Goal: Transaction & Acquisition: Purchase product/service

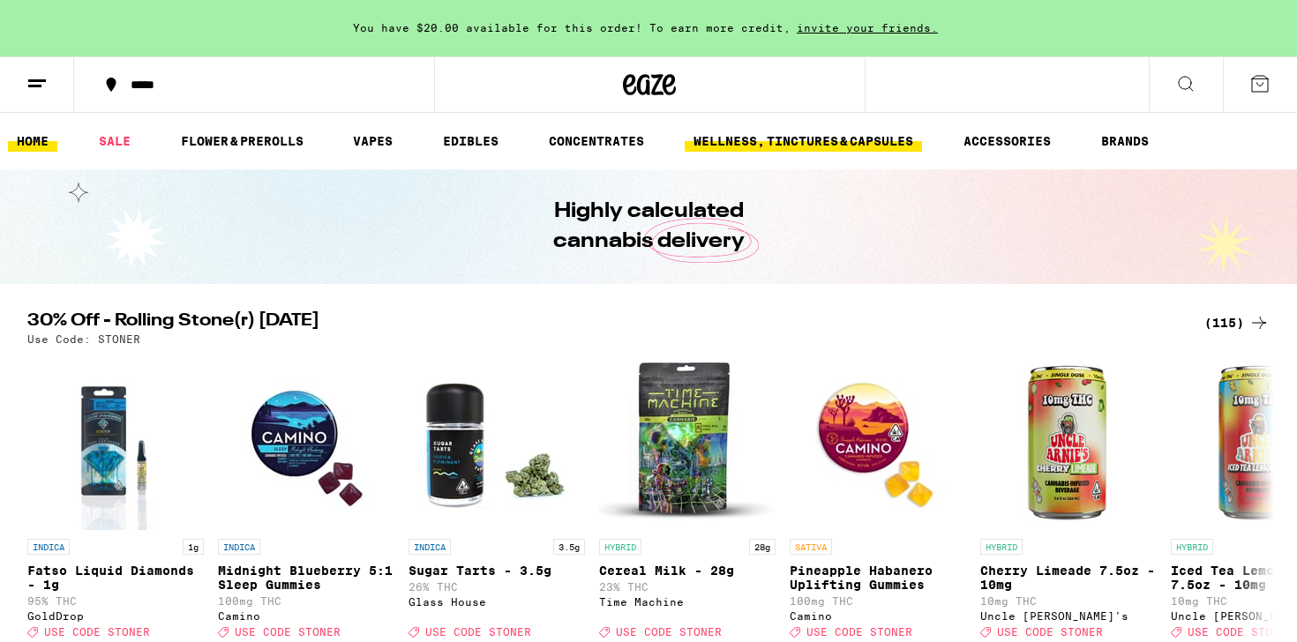
click at [796, 139] on link "WELLNESS, TINCTURES & CAPSULES" at bounding box center [803, 141] width 237 height 21
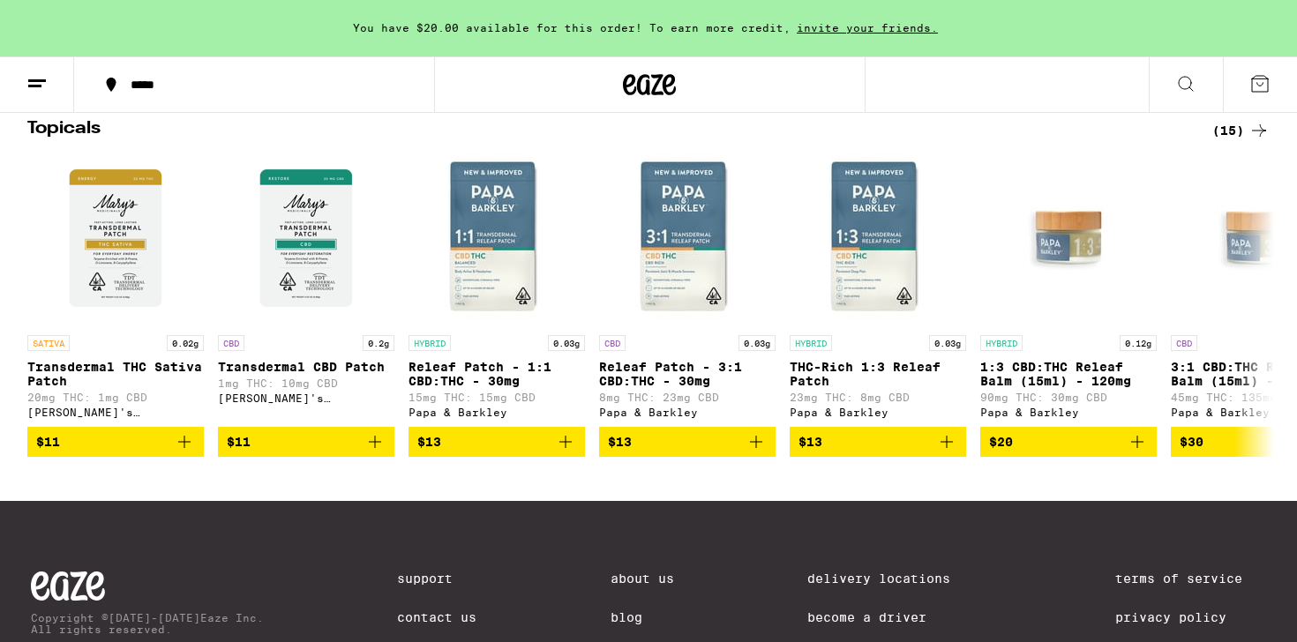
scroll to position [1371, 0]
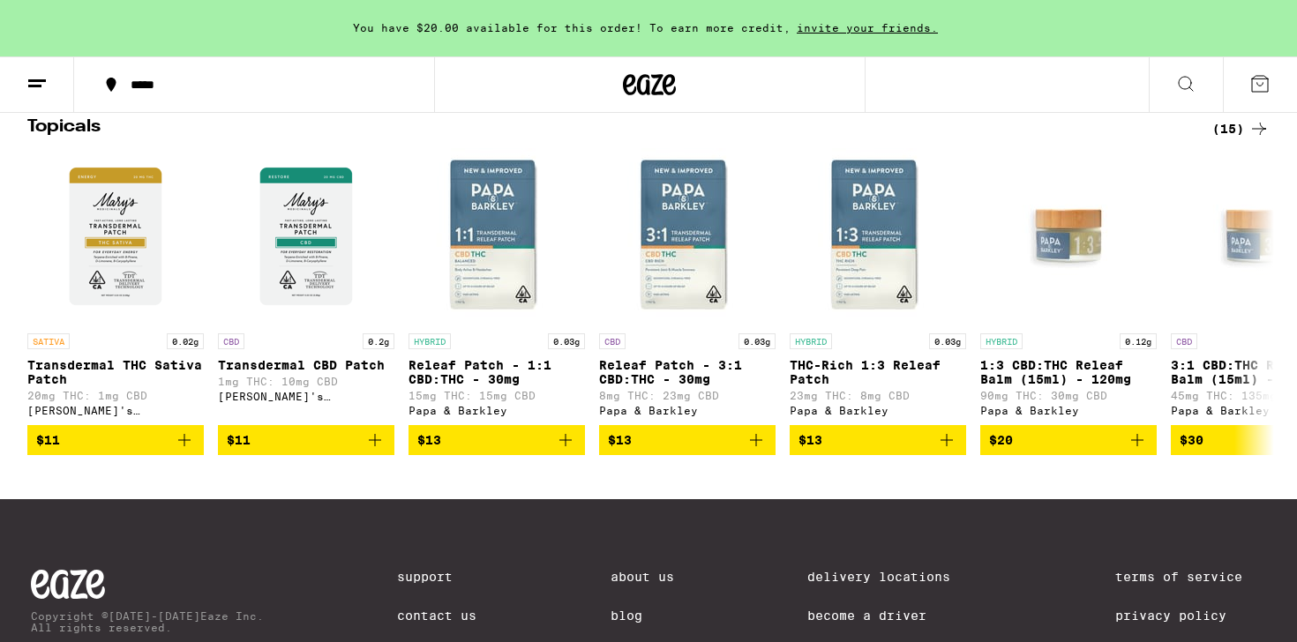
click at [1260, 139] on icon at bounding box center [1259, 128] width 21 height 21
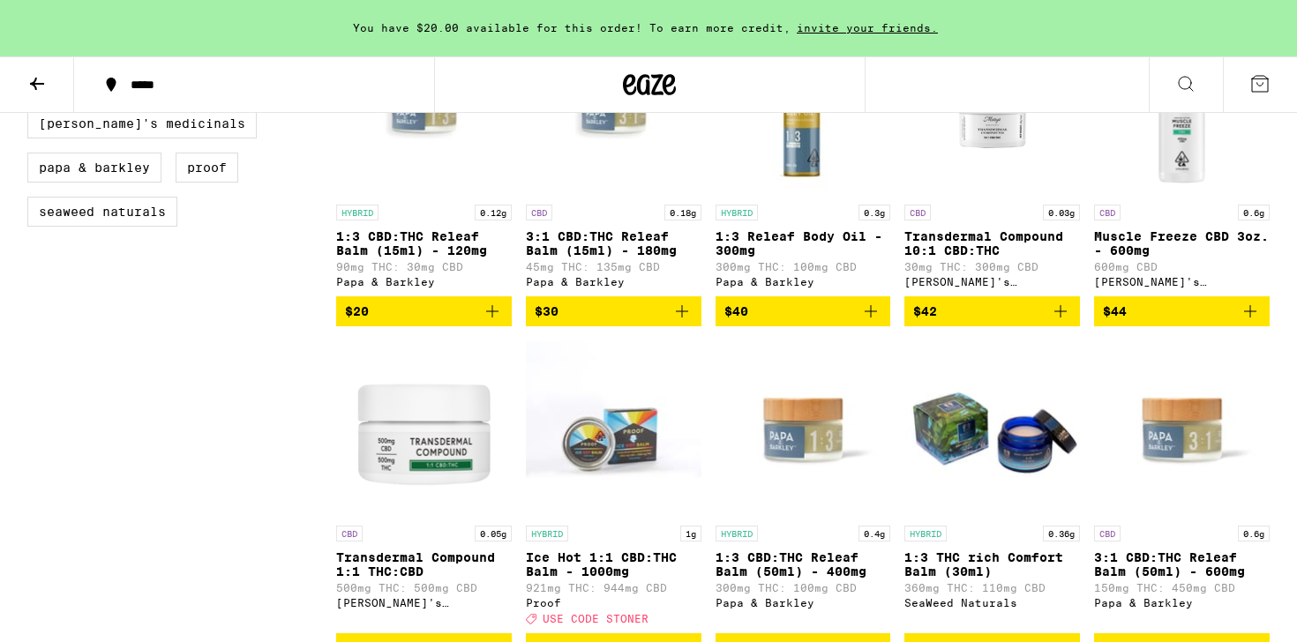
scroll to position [657, 0]
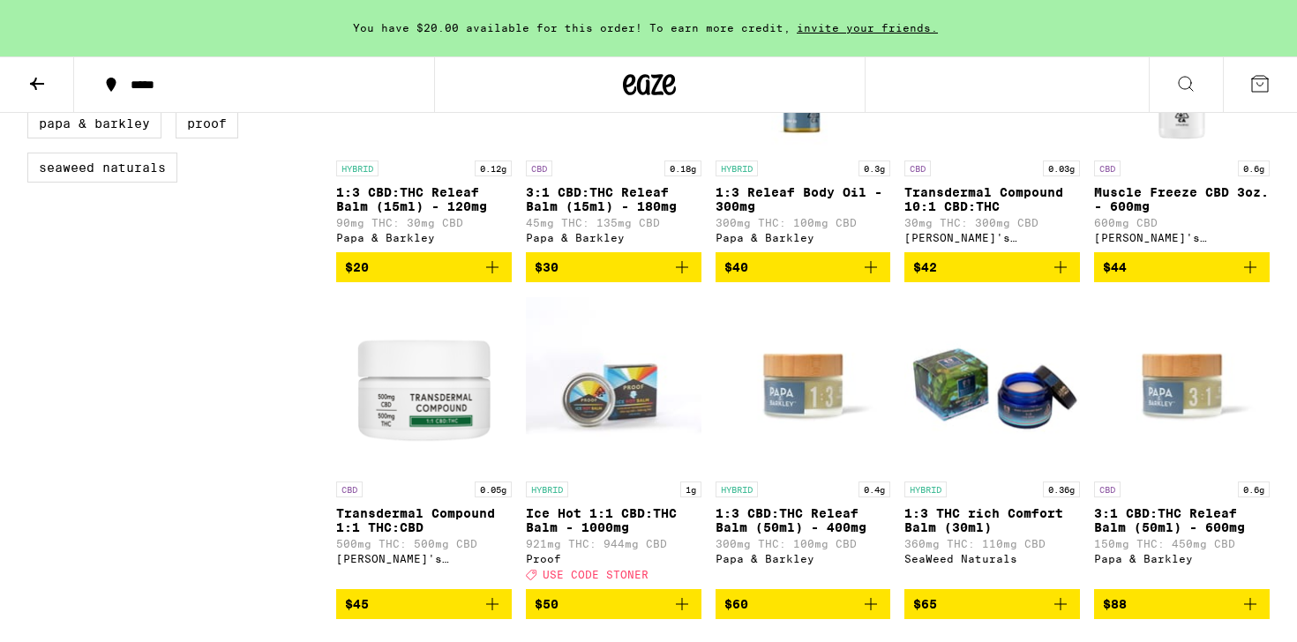
click at [445, 441] on img "Open page for Transdermal Compound 1:1 THC:CBD from Mary's Medicinals" at bounding box center [424, 385] width 176 height 177
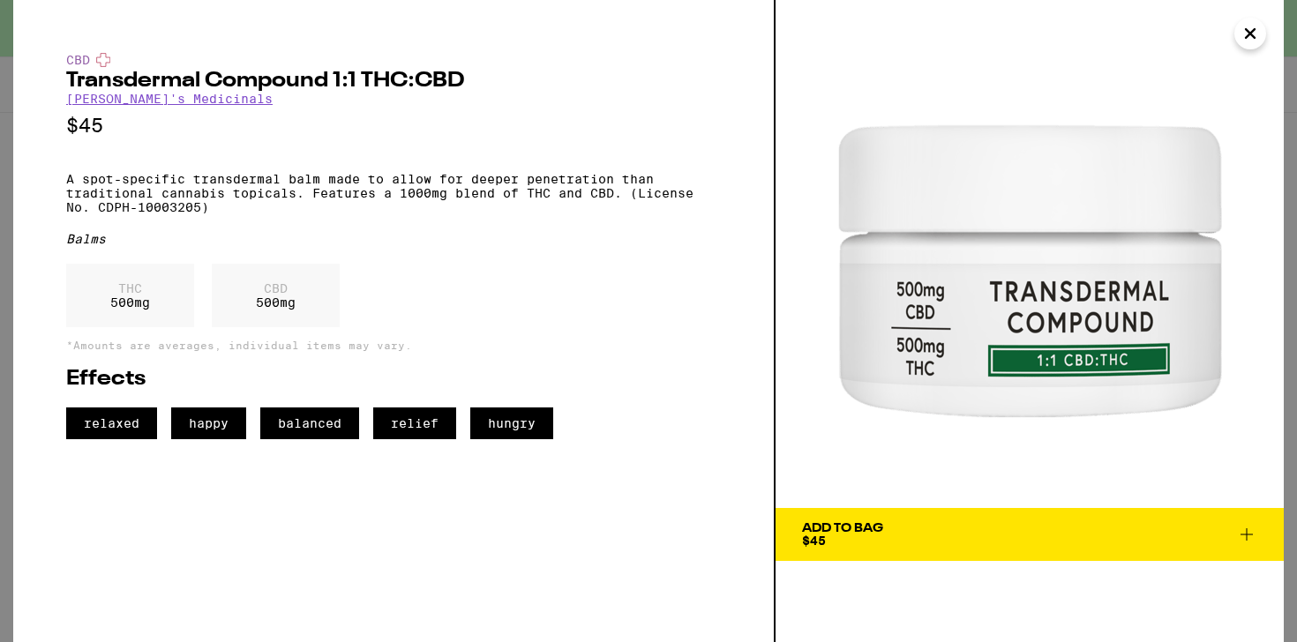
click at [1260, 41] on icon "Close" at bounding box center [1250, 33] width 21 height 26
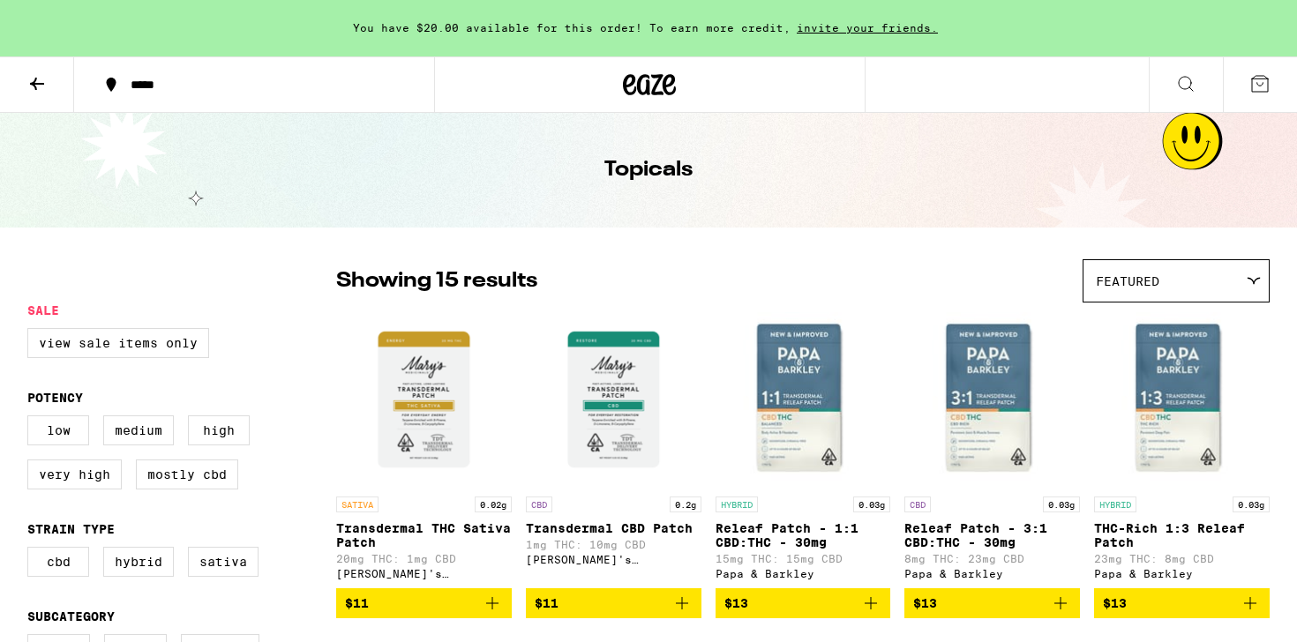
click at [29, 71] on button at bounding box center [37, 85] width 74 height 56
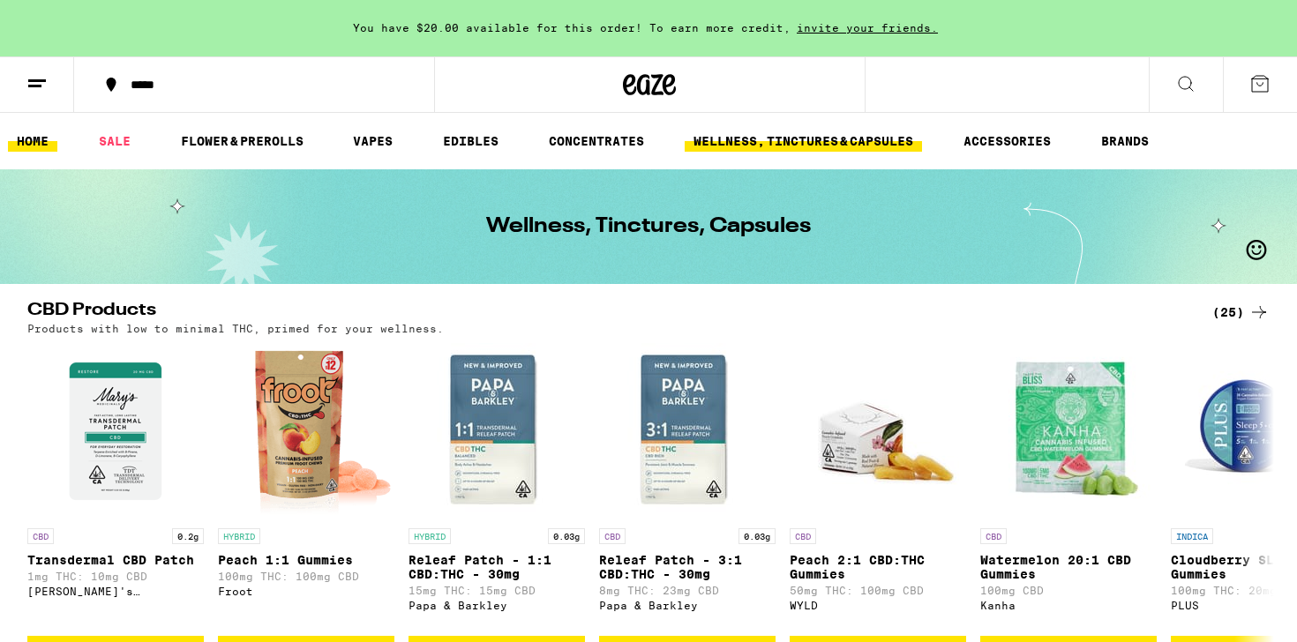
click at [39, 136] on link "HOME" at bounding box center [32, 141] width 49 height 21
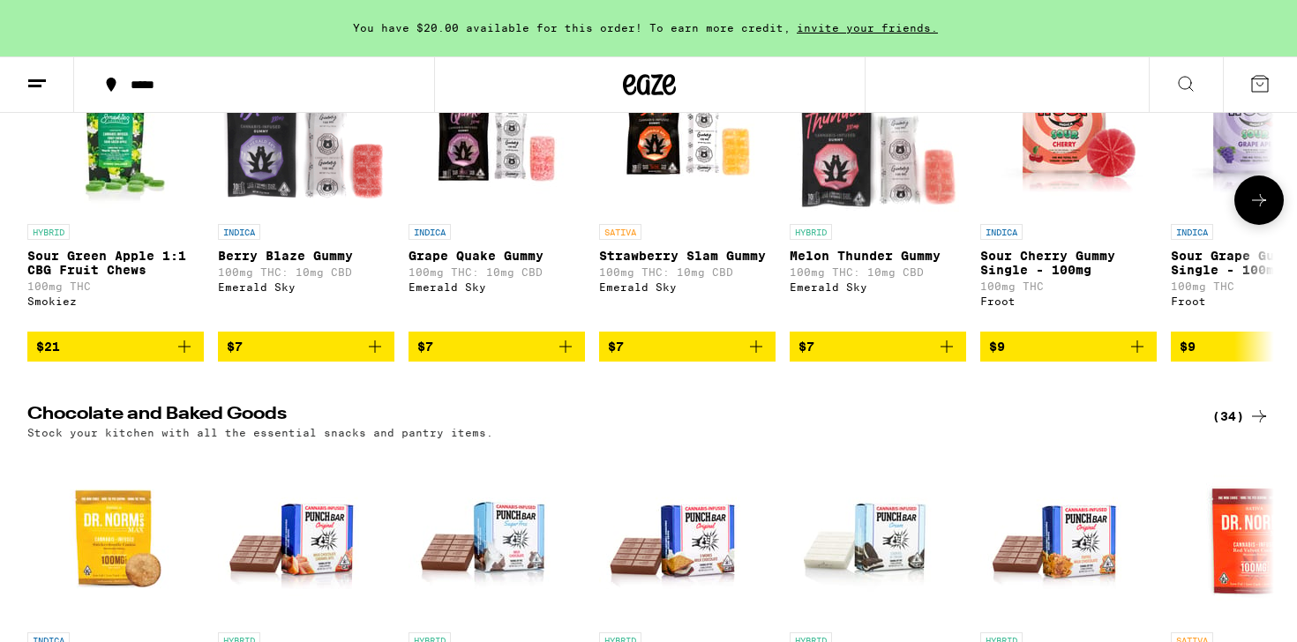
scroll to position [5247, 0]
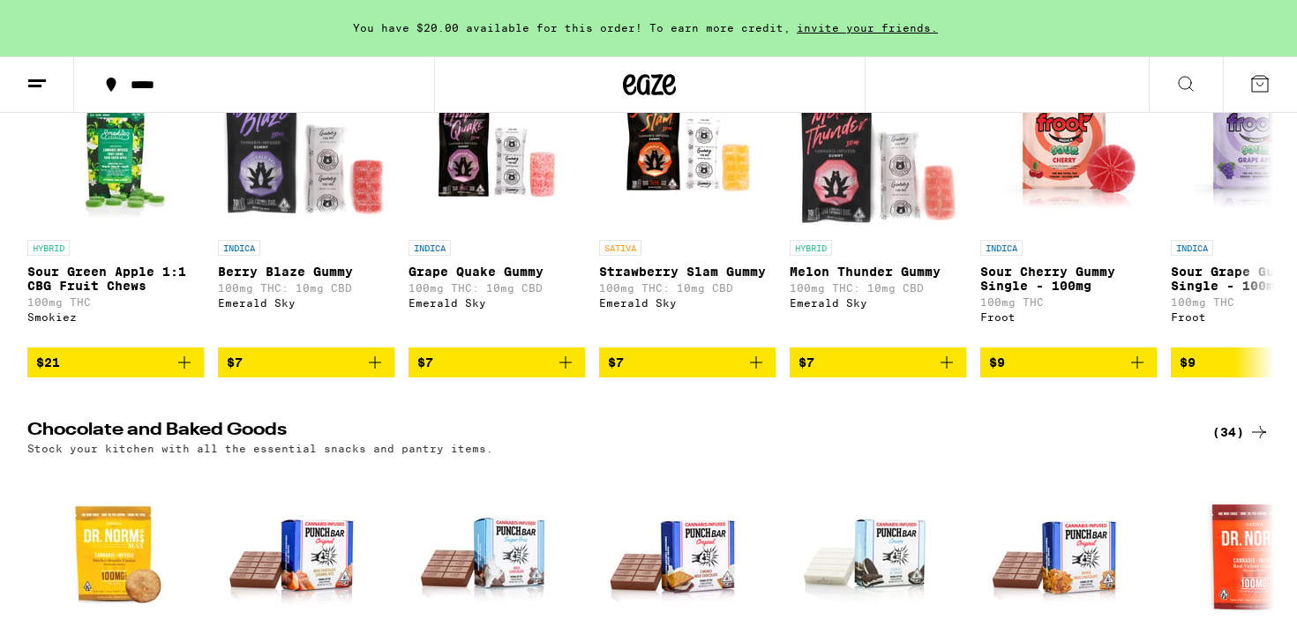
click at [1239, 34] on div "(123)" at bounding box center [1237, 23] width 65 height 21
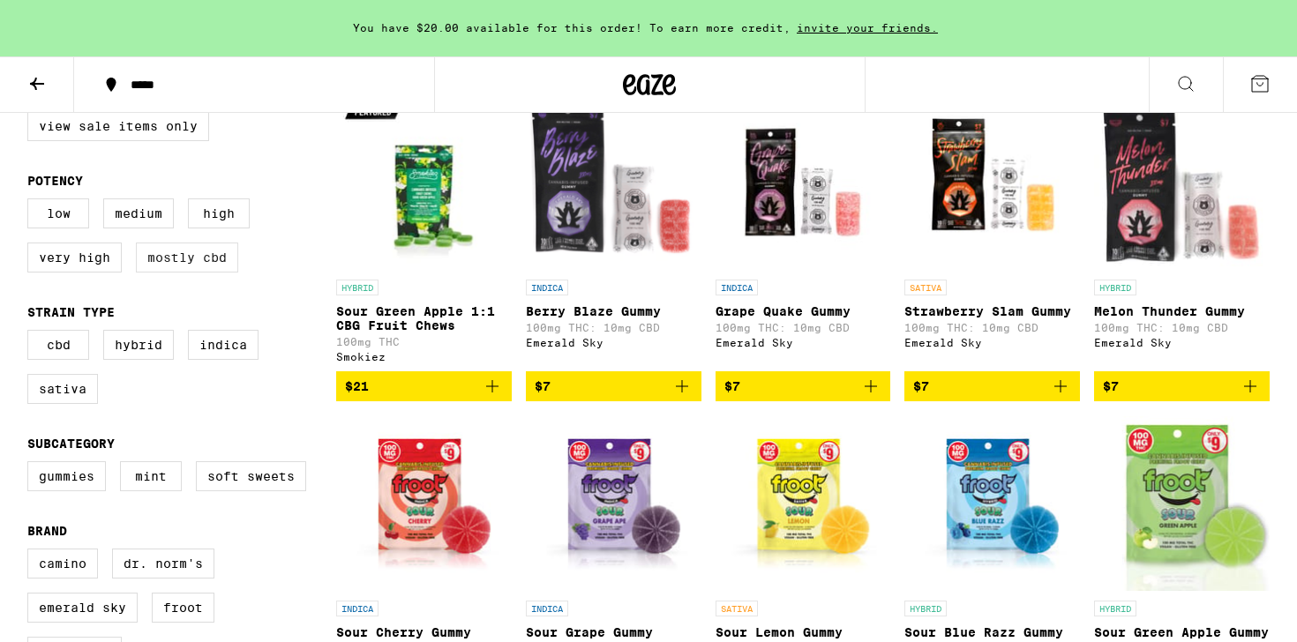
scroll to position [221, 0]
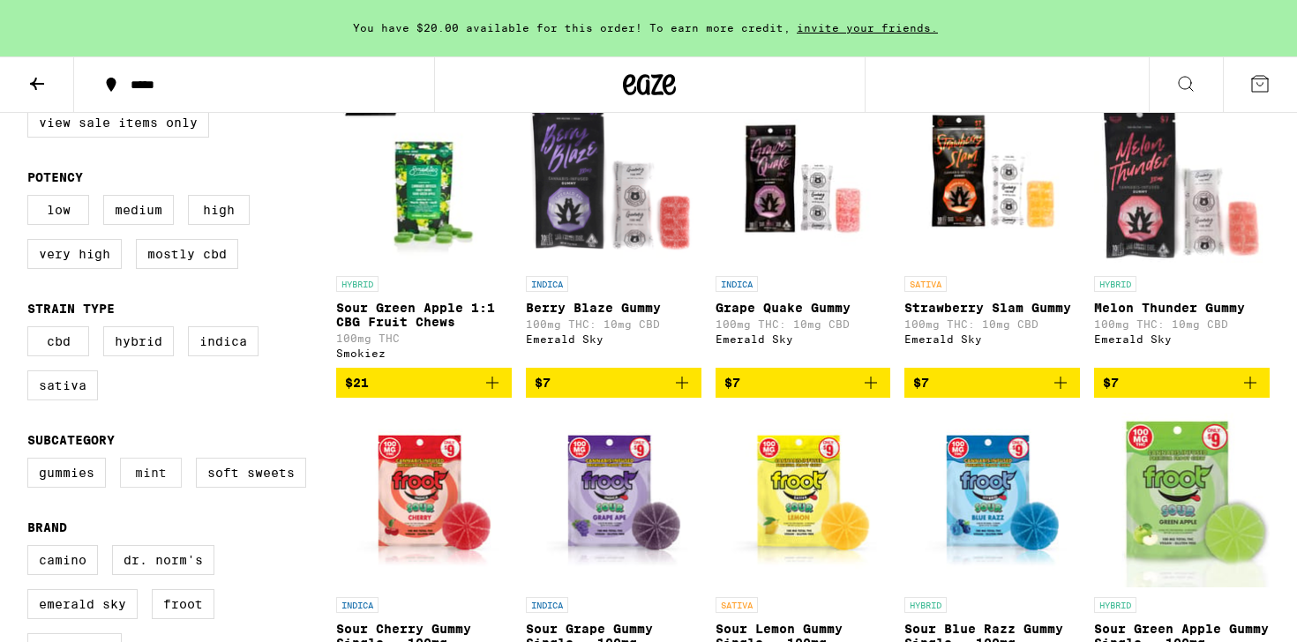
click at [171, 488] on label "Mint" at bounding box center [151, 473] width 62 height 30
click at [32, 462] on input "Mint" at bounding box center [31, 461] width 1 height 1
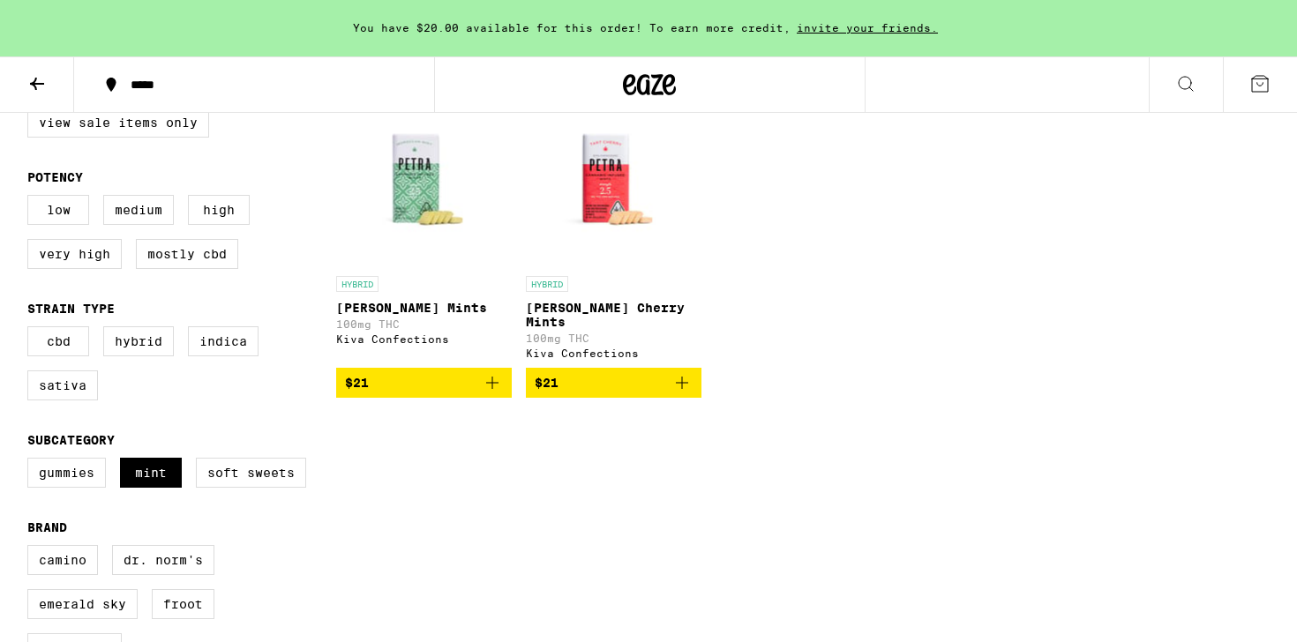
checkbox input "false"
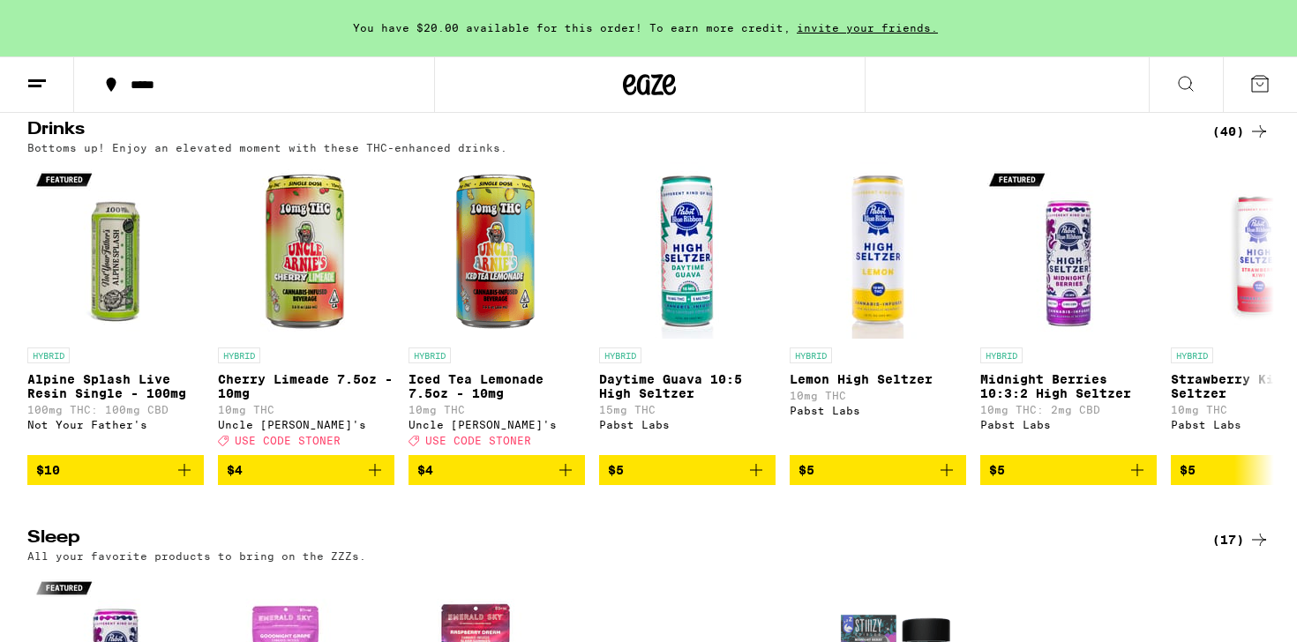
scroll to position [5777, 0]
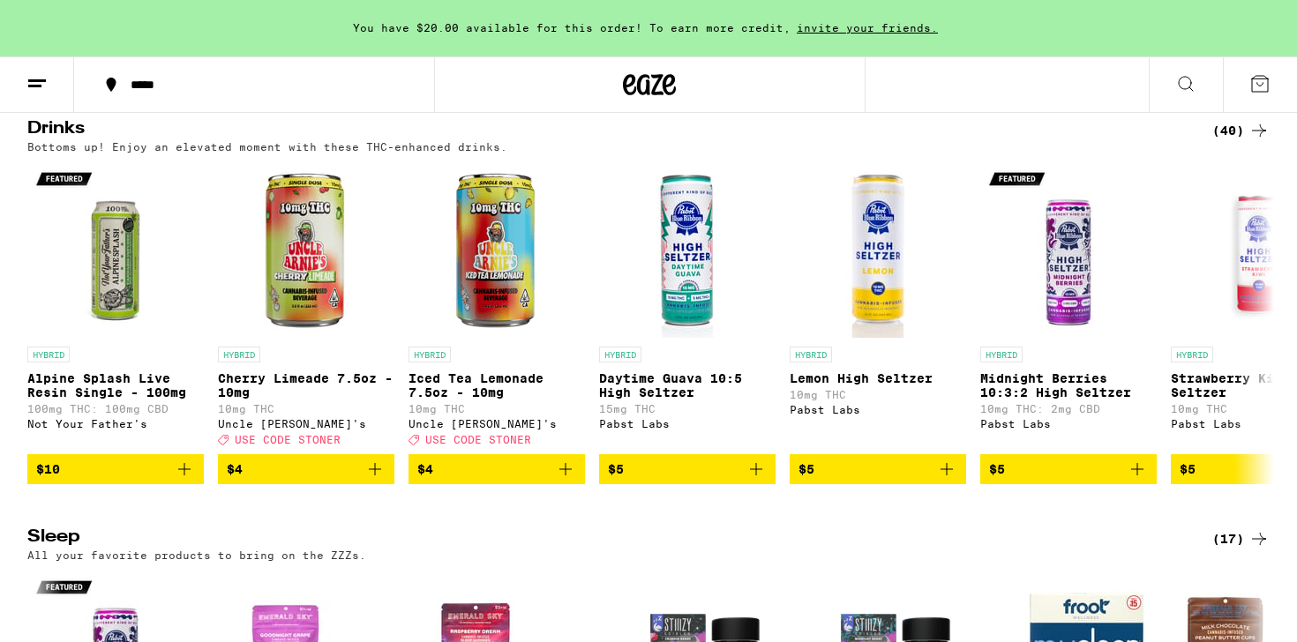
click at [1244, 141] on div "(40)" at bounding box center [1241, 130] width 57 height 21
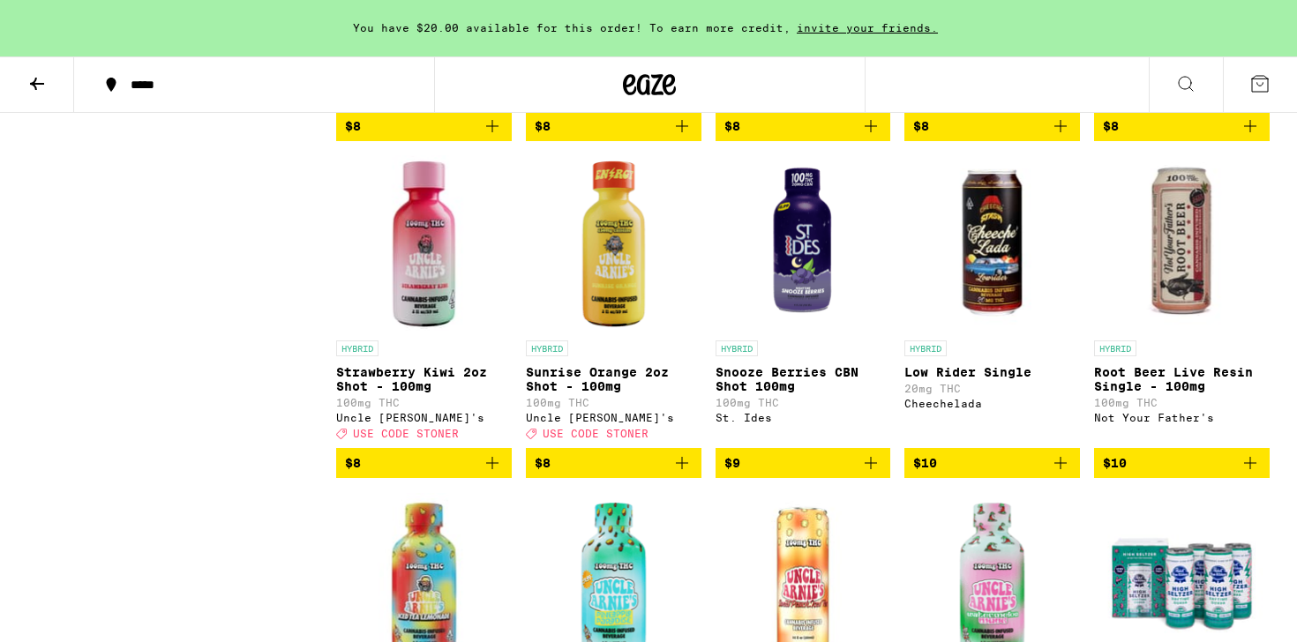
scroll to position [1805, 0]
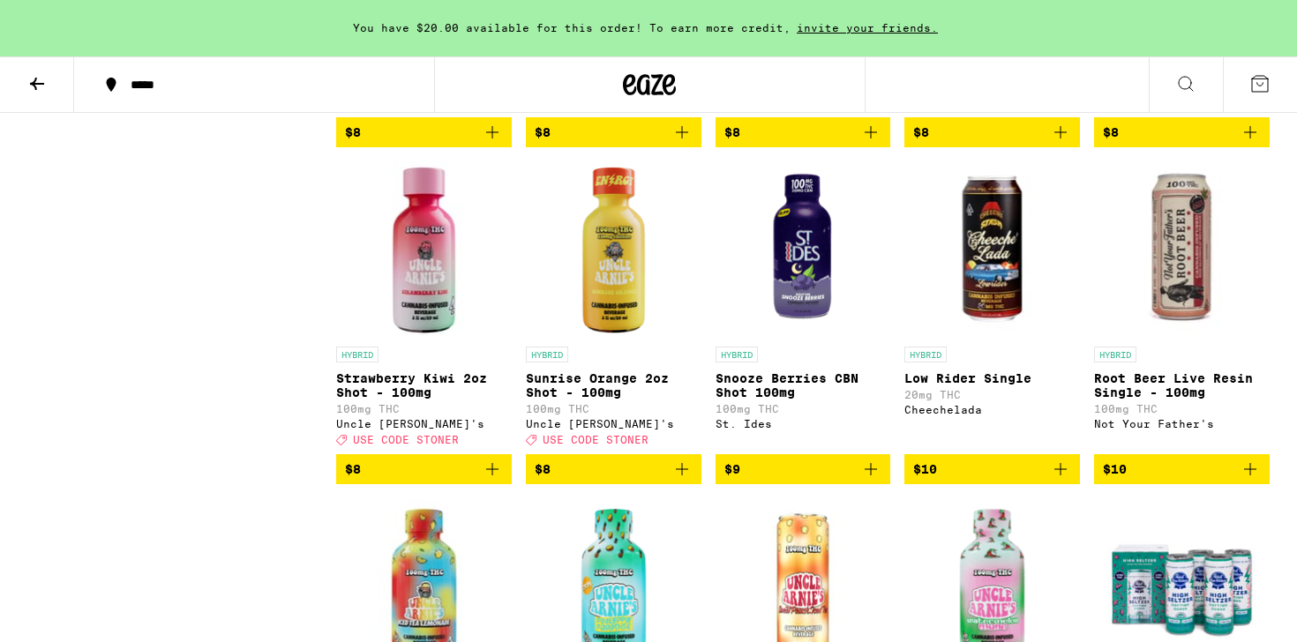
click at [995, 312] on img "Open page for Low Rider Single from Cheechelada" at bounding box center [993, 250] width 176 height 177
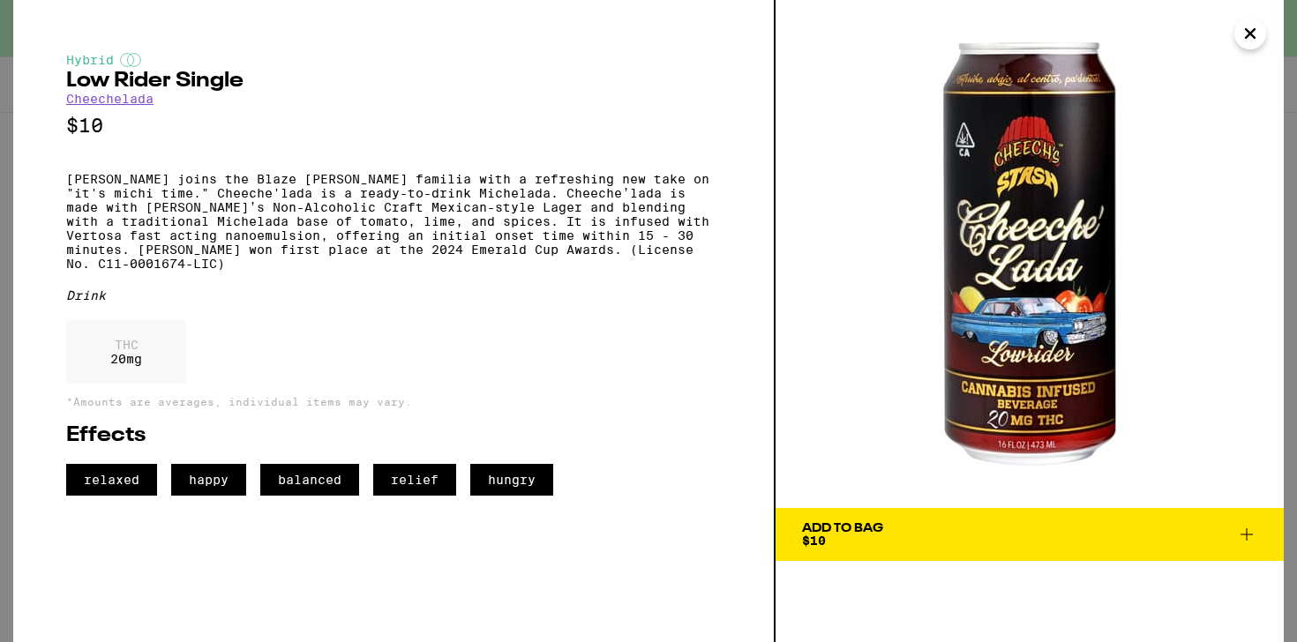
click at [1248, 38] on icon "Close" at bounding box center [1250, 33] width 21 height 26
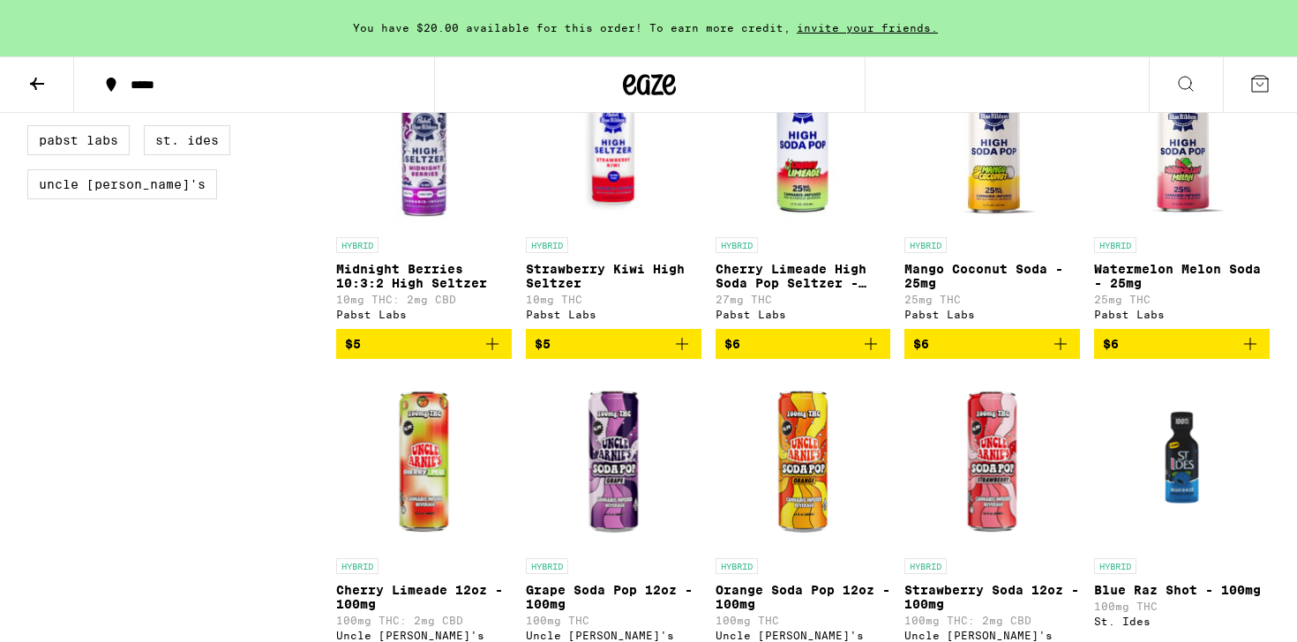
scroll to position [607, 0]
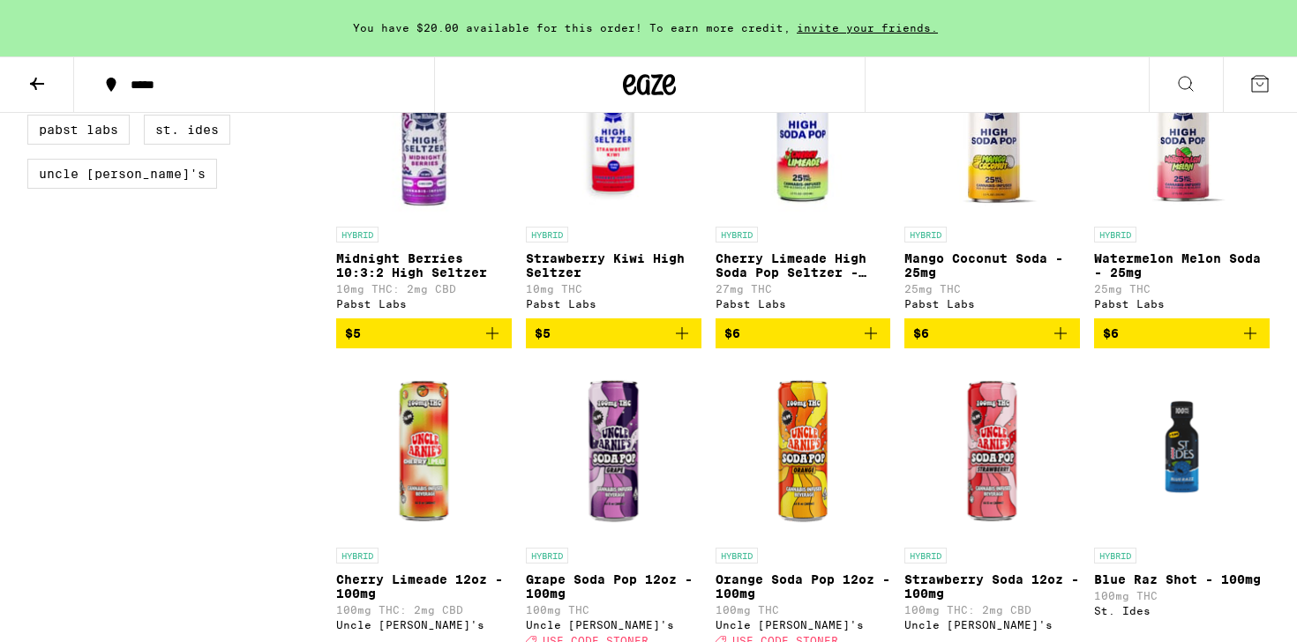
click at [784, 164] on img "Open page for Cherry Limeade High Soda Pop Seltzer - 25mg from Pabst Labs" at bounding box center [804, 129] width 176 height 177
